Goal: Information Seeking & Learning: Find specific fact

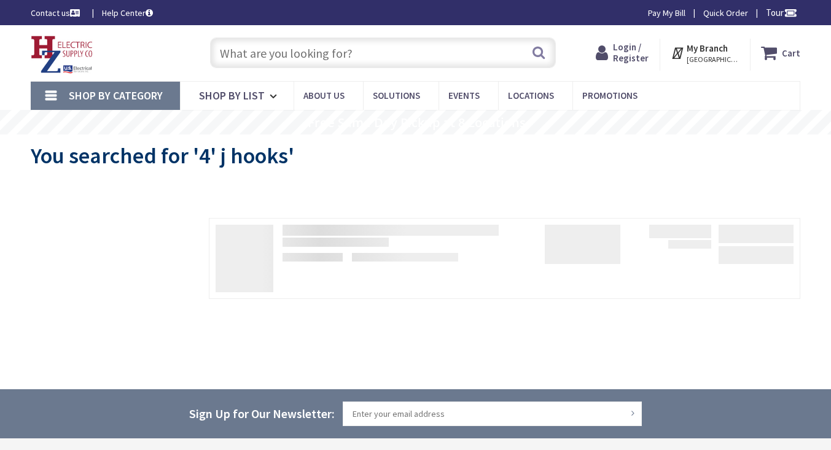
click at [361, 50] on input "text" at bounding box center [383, 52] width 346 height 31
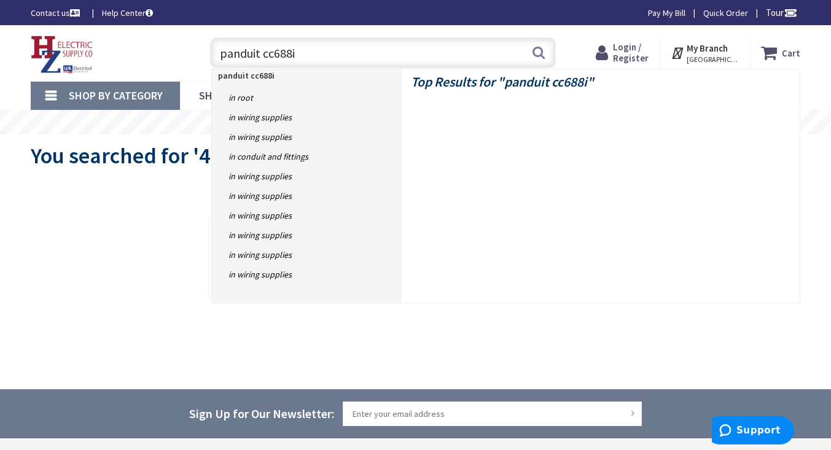
type input "panduit cc688iw"
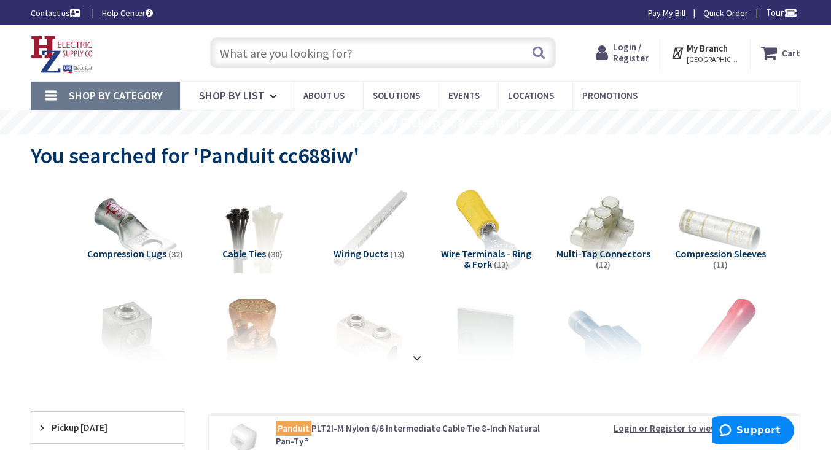
click at [376, 52] on input "text" at bounding box center [383, 52] width 346 height 31
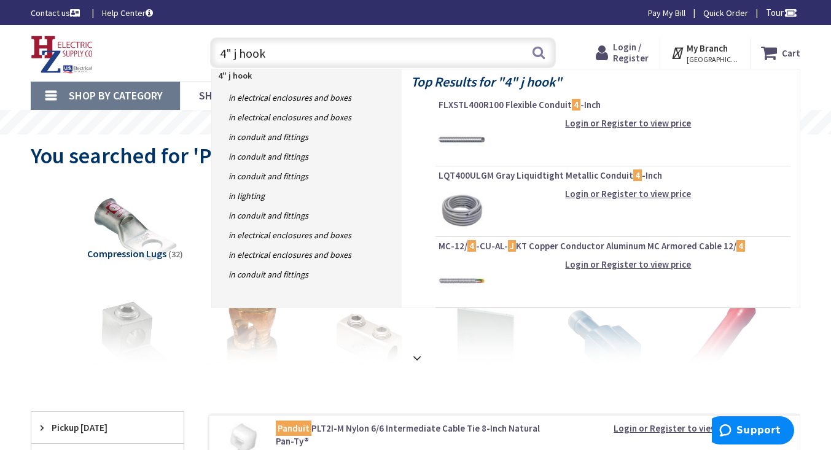
type input "4" j hooks"
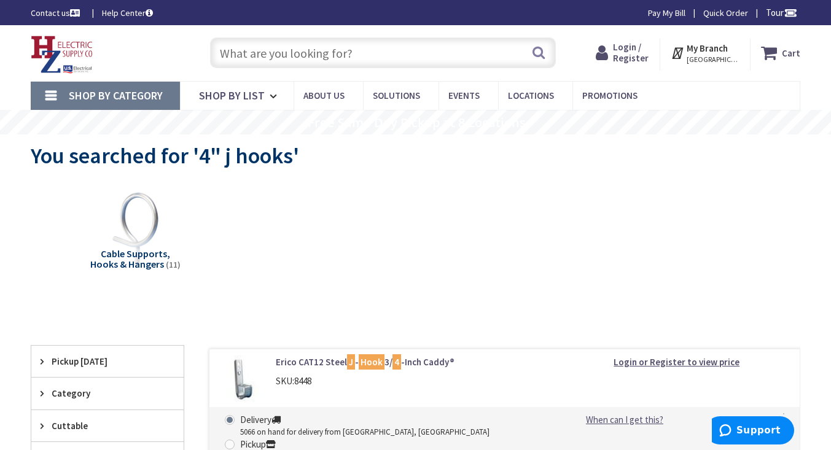
click at [305, 54] on input "text" at bounding box center [383, 52] width 346 height 31
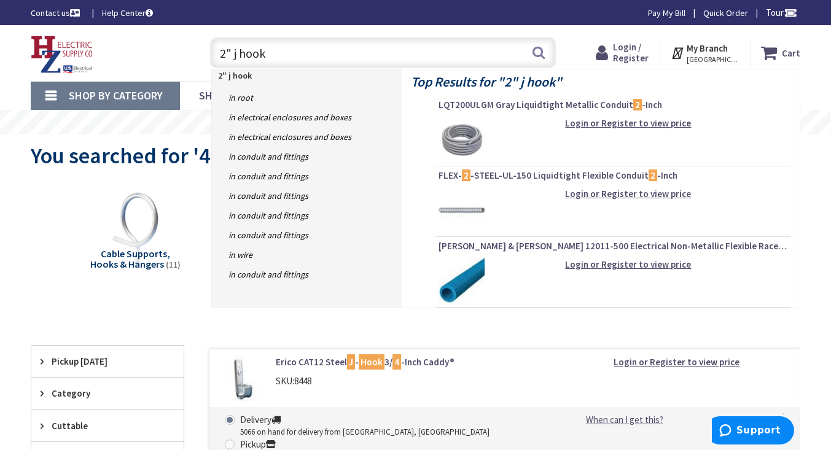
type input "2" j hooks"
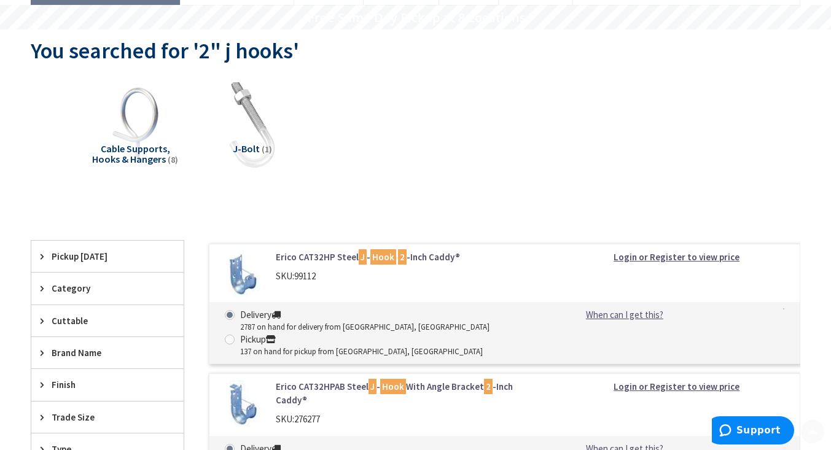
scroll to position [147, 0]
